Goal: Find specific page/section: Find specific page/section

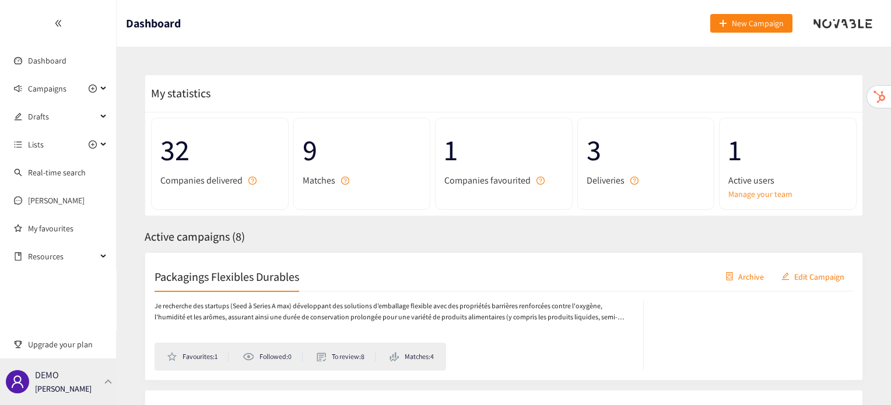
click at [91, 380] on div "DEMO [PERSON_NAME]" at bounding box center [58, 382] width 117 height 47
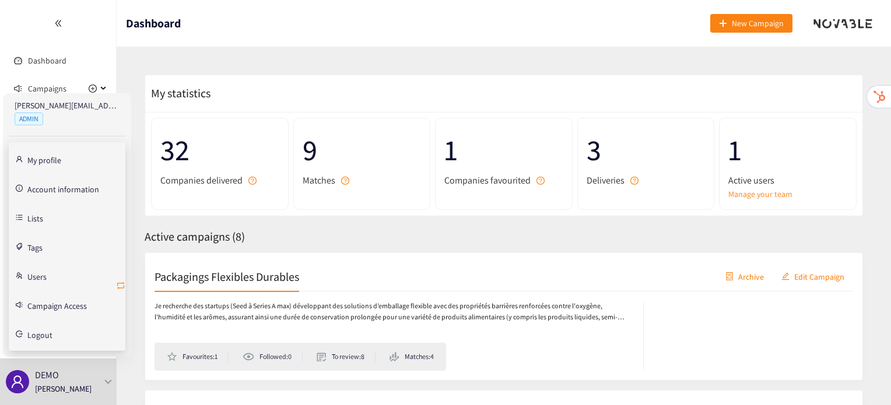
click at [122, 285] on icon "retweet" at bounding box center [120, 285] width 9 height 9
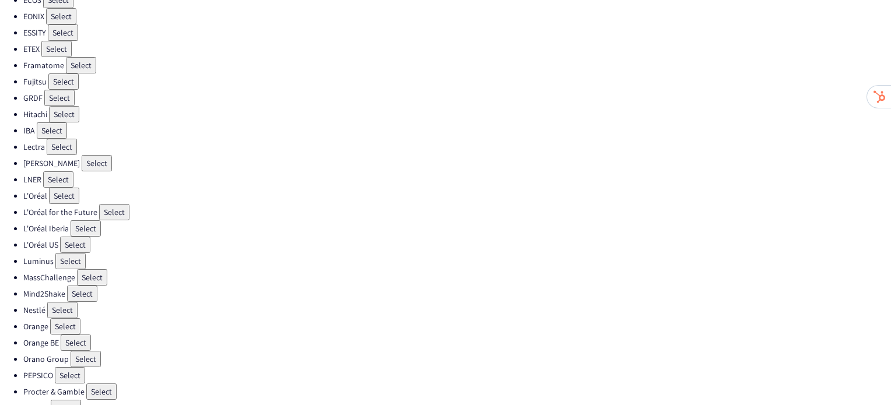
scroll to position [290, 0]
click at [84, 333] on button "Select" at bounding box center [76, 341] width 30 height 16
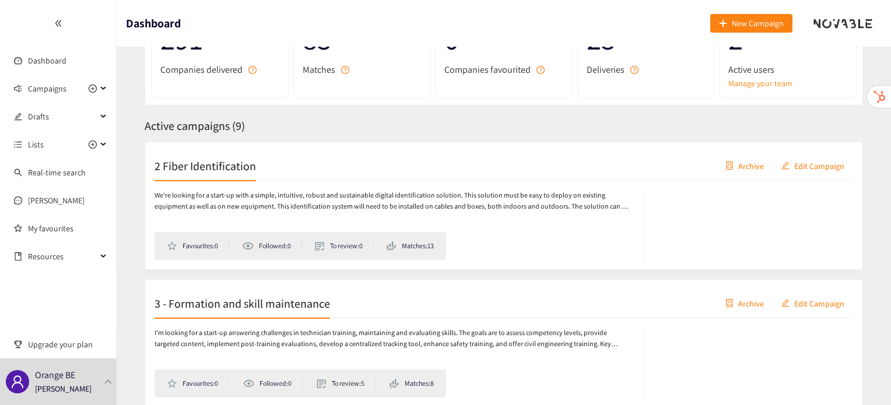
scroll to position [111, 0]
click at [32, 111] on span "Drafts" at bounding box center [62, 116] width 69 height 23
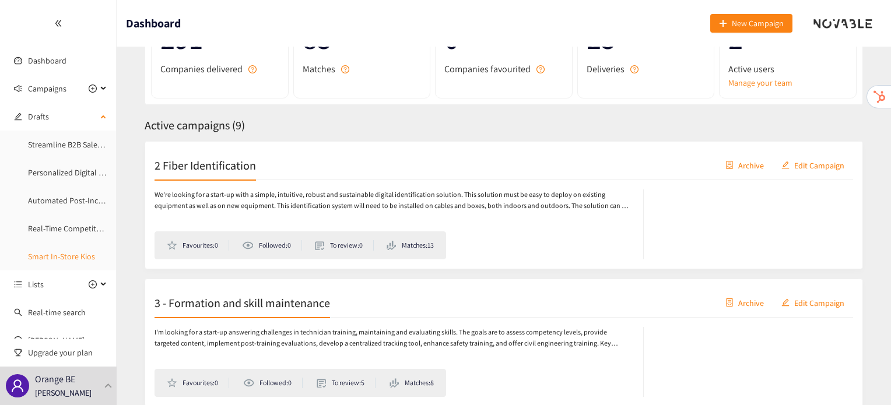
click at [37, 257] on link "Smart In-Store Kios" at bounding box center [61, 256] width 67 height 10
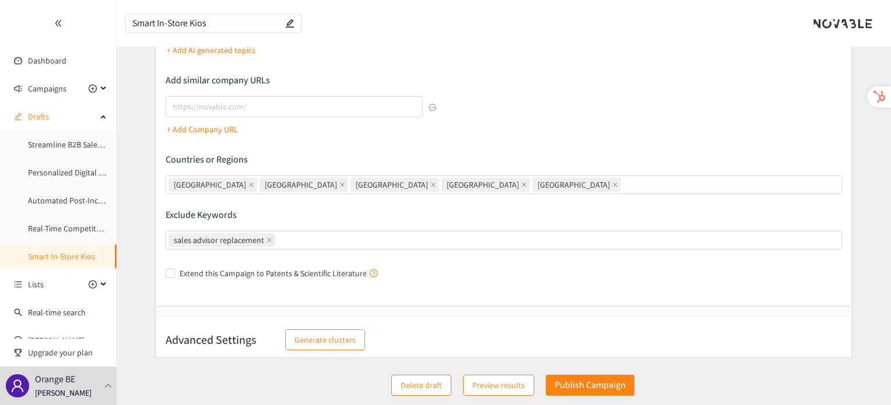
scroll to position [219, 0]
